Goal: Check status: Check status

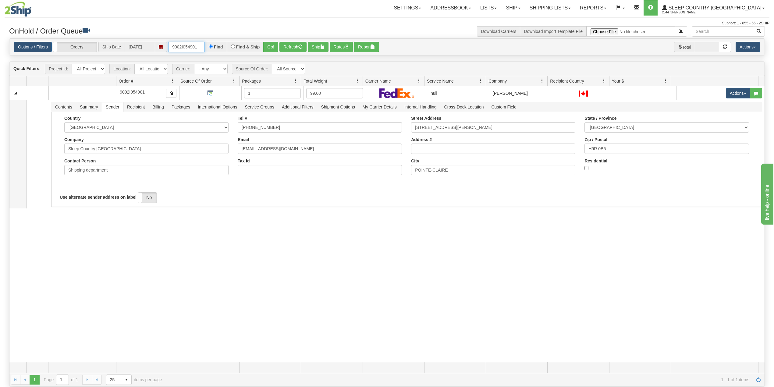
click at [177, 49] on input "9002I054901" at bounding box center [186, 47] width 37 height 10
paste input "105719"
click at [175, 43] on input "1057191" at bounding box center [186, 47] width 37 height 10
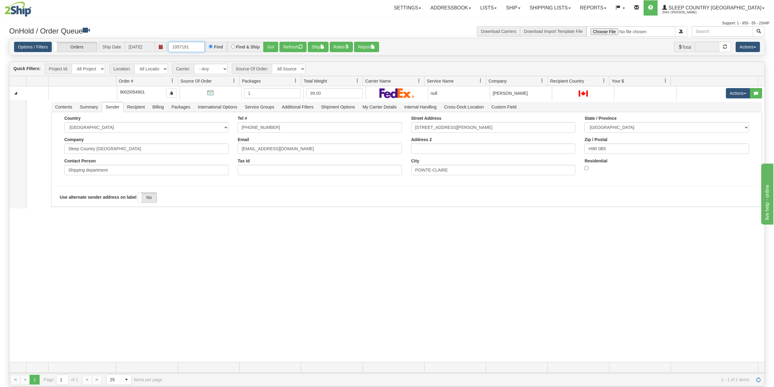
paste input "9002I055679"
type input "9002I055679"
click at [274, 47] on button "Go!" at bounding box center [270, 47] width 15 height 10
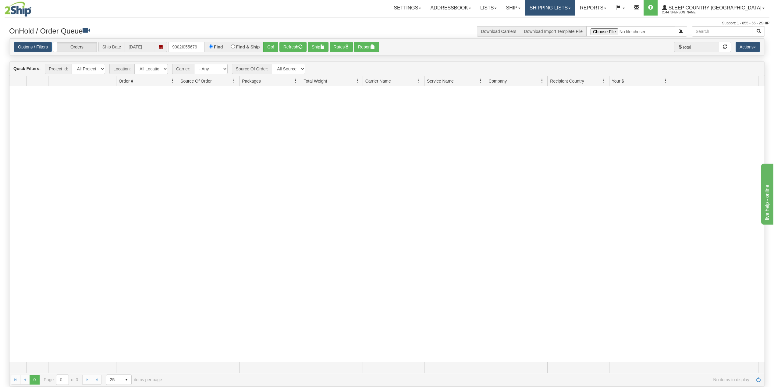
click at [575, 8] on link "Shipping lists" at bounding box center [550, 7] width 50 height 15
click at [569, 29] on span "Search Shipment History" at bounding box center [545, 29] width 47 height 5
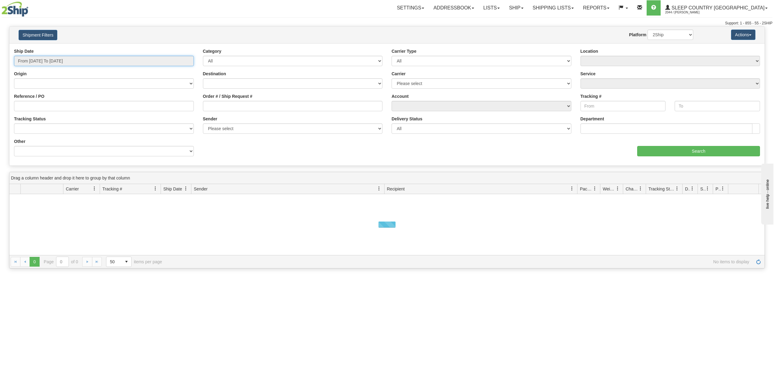
click at [77, 65] on input "From 09/08/2025 To 09/09/2025" at bounding box center [104, 61] width 180 height 10
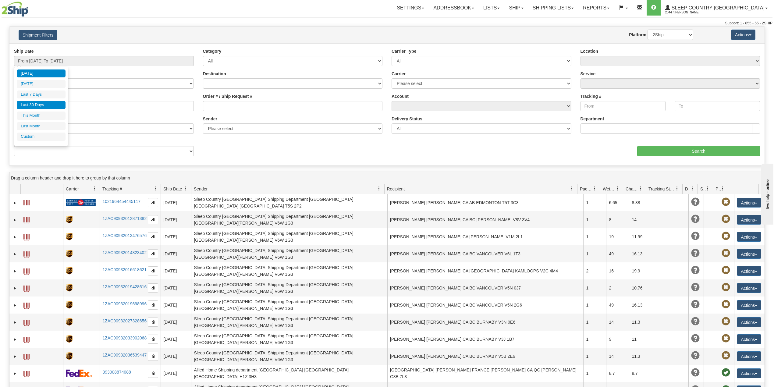
click at [37, 106] on li "Last 30 Days" at bounding box center [41, 105] width 49 height 8
type input "From 08/11/2025 To 09/09/2025"
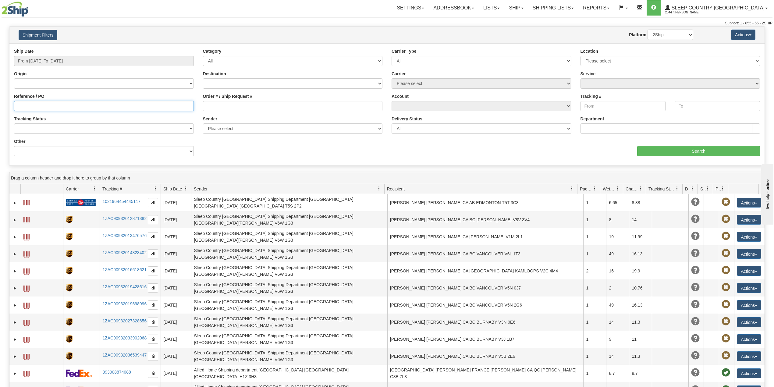
click at [37, 106] on input "Reference / PO" at bounding box center [104, 106] width 180 height 10
paste input "9002I055679"
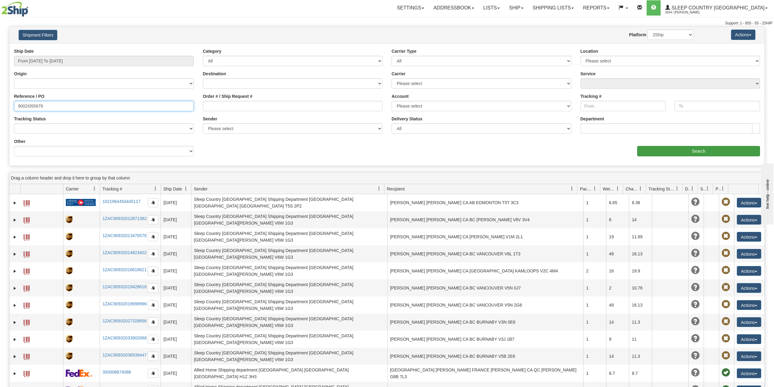
type input "9002I055679"
click at [688, 150] on input "Search" at bounding box center [698, 151] width 123 height 10
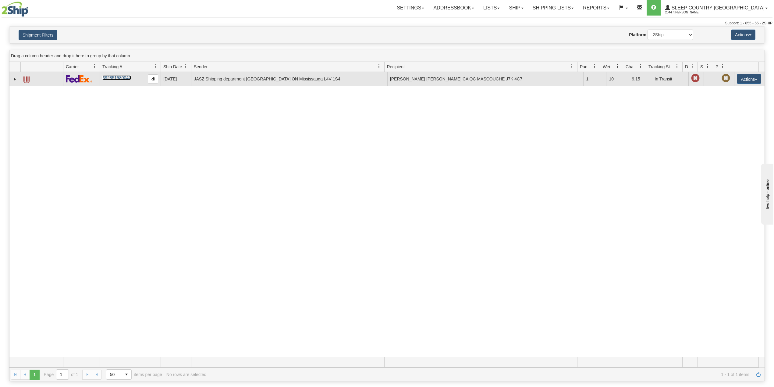
click at [118, 78] on link "392851580047" at bounding box center [116, 77] width 28 height 5
